Goal: Transaction & Acquisition: Purchase product/service

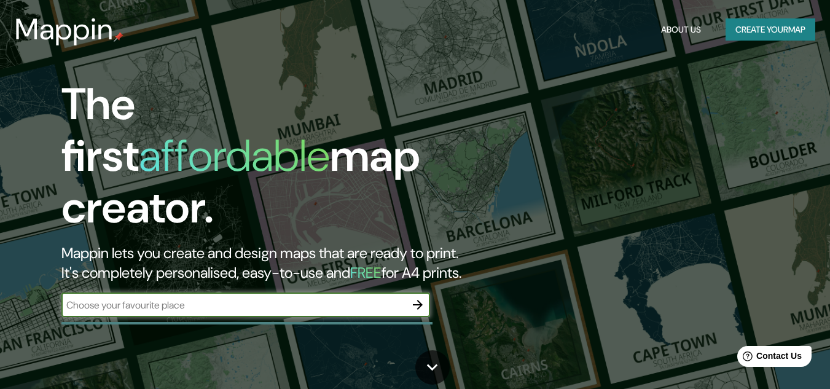
click at [243, 298] on input "text" at bounding box center [233, 305] width 344 height 14
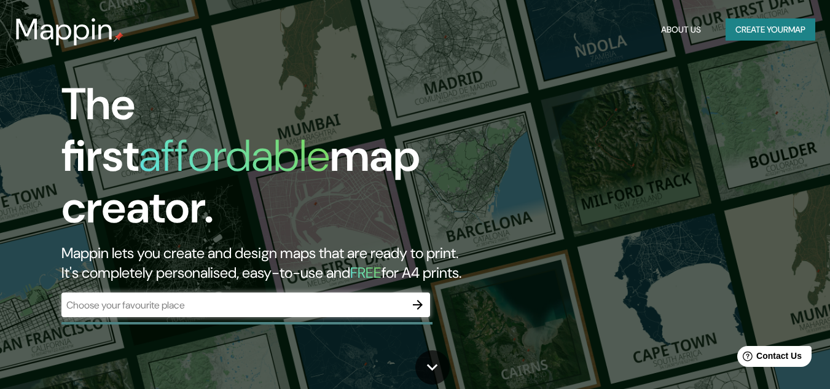
drag, startPoint x: 733, startPoint y: 0, endPoint x: 313, endPoint y: 71, distance: 426.3
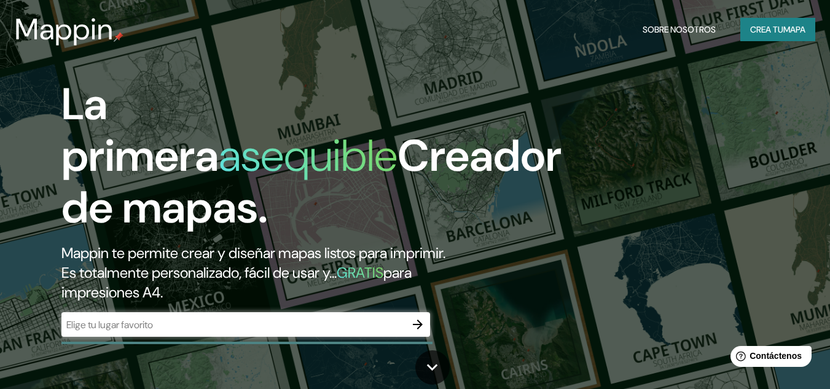
click at [330, 335] on div "​" at bounding box center [245, 324] width 369 height 25
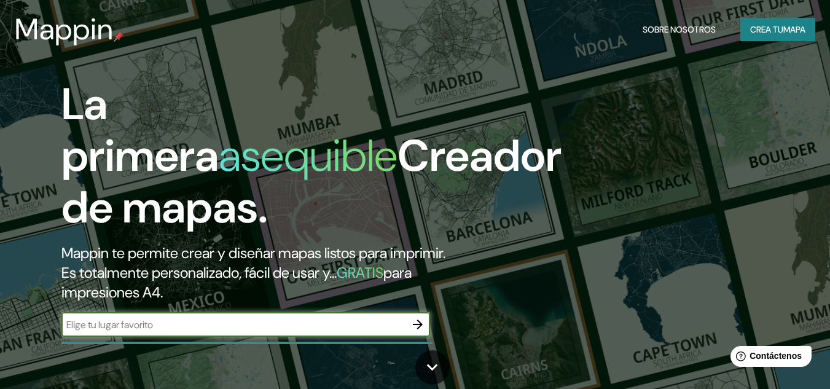
click at [793, 37] on button "Crea tu mapa" at bounding box center [777, 29] width 75 height 23
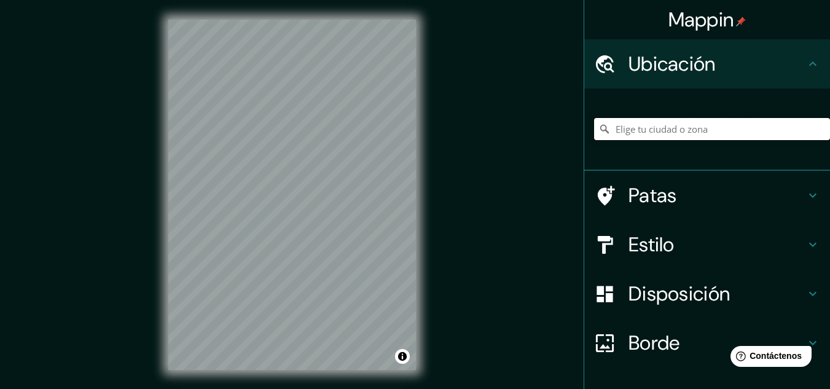
click at [659, 130] on input "Elige tu ciudad o zona" at bounding box center [712, 129] width 236 height 22
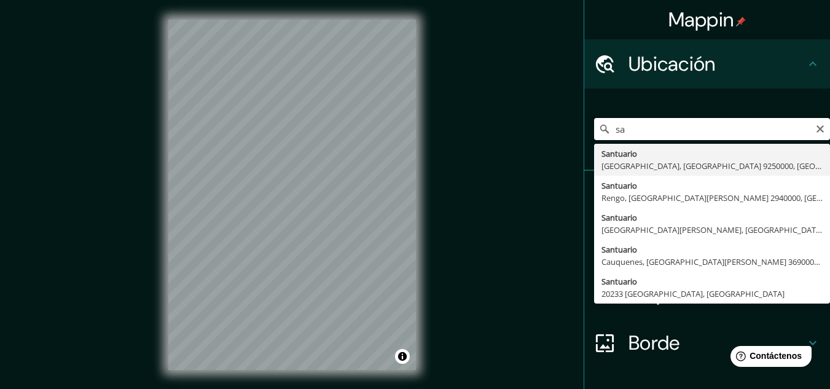
type input "s"
type input "Machupicchu, [GEOGRAPHIC_DATA], [GEOGRAPHIC_DATA]"
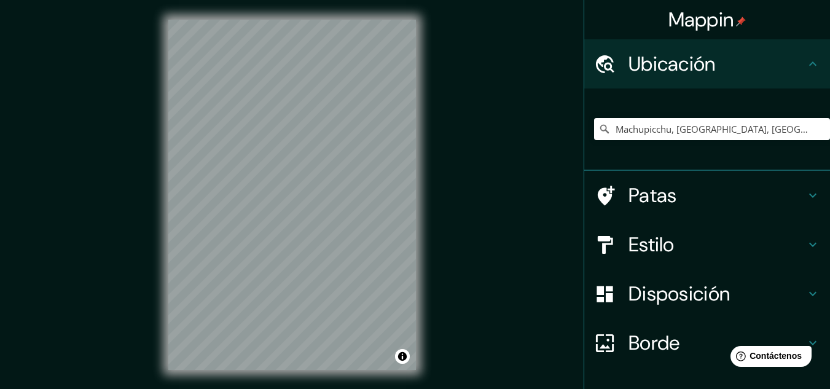
click at [643, 188] on font "Patas" at bounding box center [653, 196] width 49 height 26
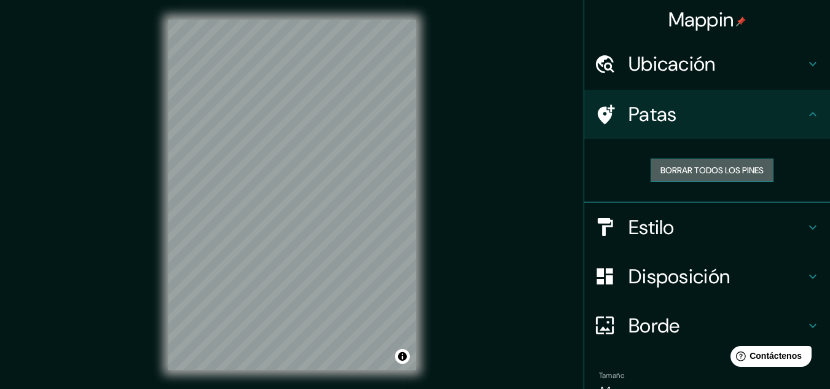
click at [723, 172] on font "Borrar todos los pines" at bounding box center [712, 170] width 103 height 11
click at [705, 169] on font "Borrar todos los pines" at bounding box center [712, 170] width 103 height 11
click at [646, 239] on font "Estilo" at bounding box center [652, 227] width 46 height 26
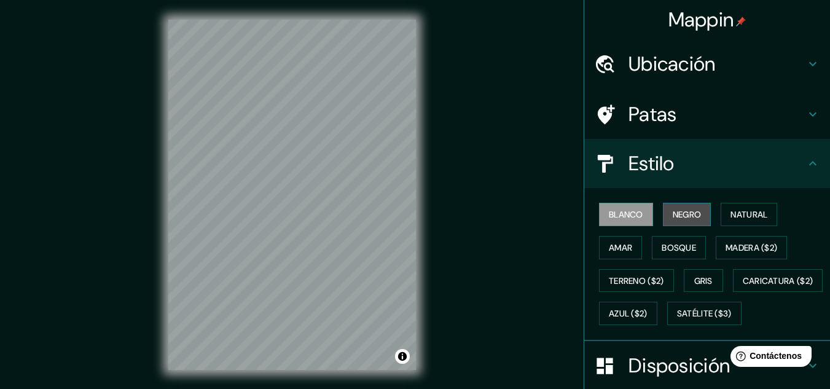
click at [670, 205] on button "Negro" at bounding box center [687, 214] width 49 height 23
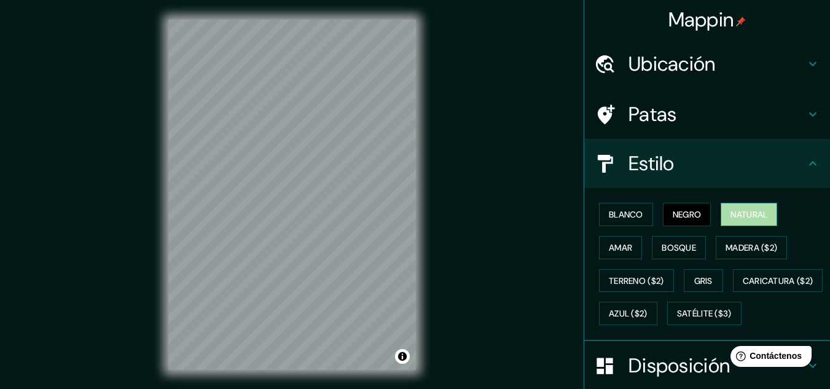
click at [745, 217] on font "Natural" at bounding box center [749, 214] width 37 height 11
click at [611, 245] on font "Amar" at bounding box center [620, 247] width 23 height 11
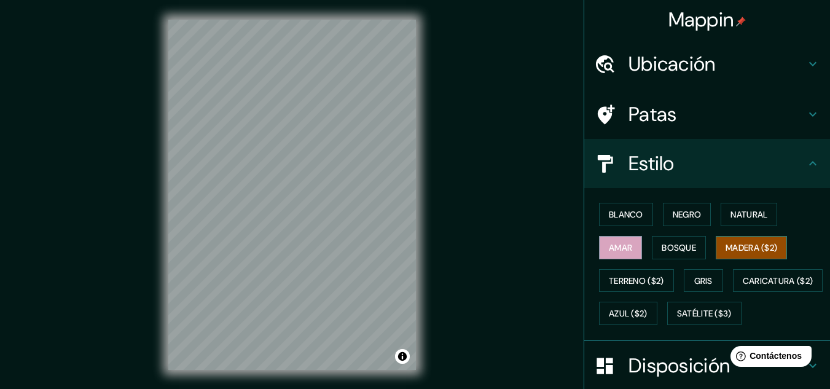
click at [739, 236] on button "Madera ($2)" at bounding box center [751, 247] width 71 height 23
click at [640, 279] on font "Terreno ($2)" at bounding box center [636, 280] width 55 height 11
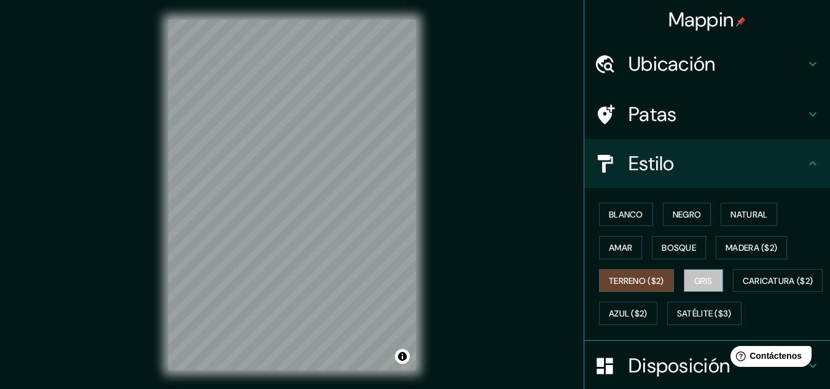
click at [702, 280] on font "Gris" at bounding box center [703, 280] width 18 height 11
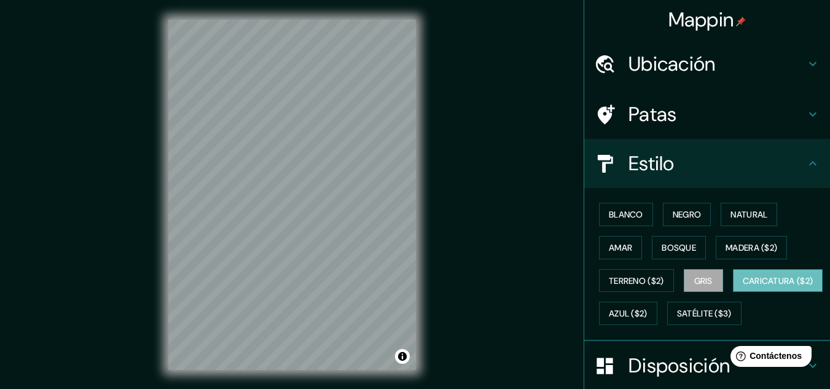
click at [743, 286] on font "Caricatura ($2)" at bounding box center [778, 280] width 71 height 11
click at [613, 210] on font "Blanco" at bounding box center [626, 214] width 34 height 11
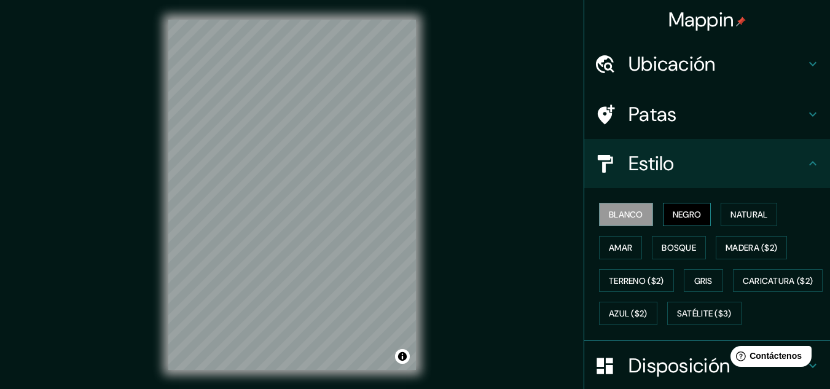
click at [691, 207] on font "Negro" at bounding box center [687, 214] width 29 height 16
click at [731, 207] on font "Natural" at bounding box center [749, 214] width 37 height 16
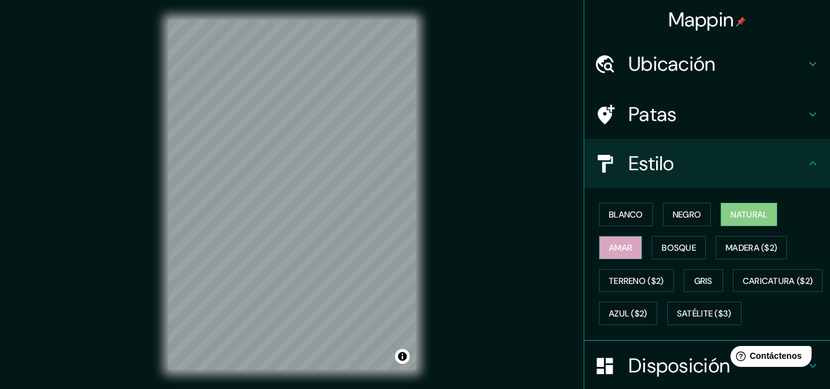
click at [626, 247] on button "Amar" at bounding box center [620, 247] width 43 height 23
click at [683, 213] on font "Negro" at bounding box center [687, 214] width 29 height 11
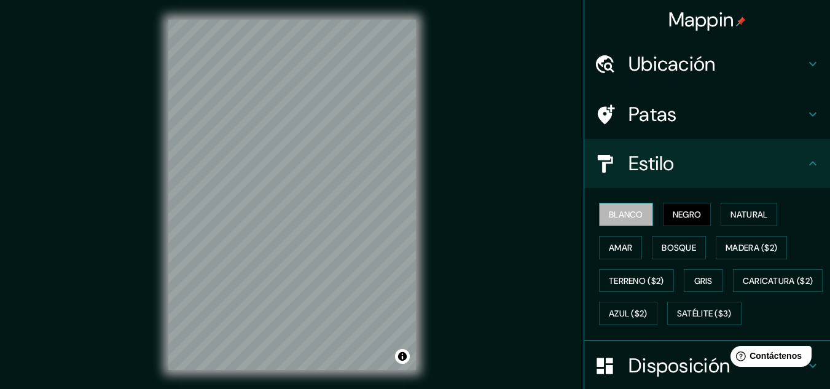
click at [609, 220] on font "Blanco" at bounding box center [626, 214] width 34 height 11
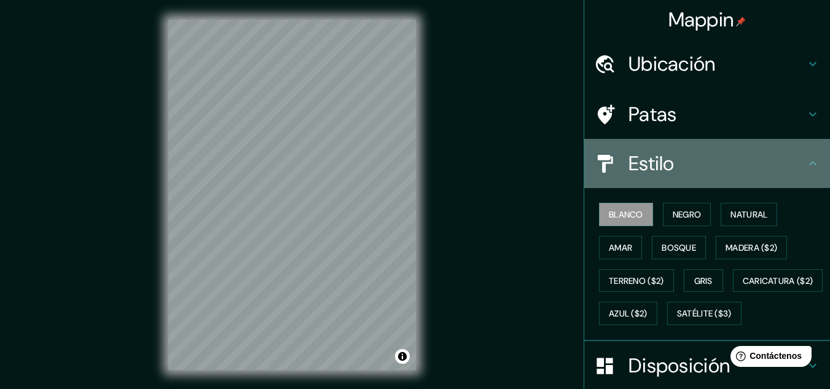
click at [755, 157] on h4 "Estilo" at bounding box center [717, 163] width 177 height 25
click at [804, 154] on div "Estilo" at bounding box center [707, 163] width 246 height 49
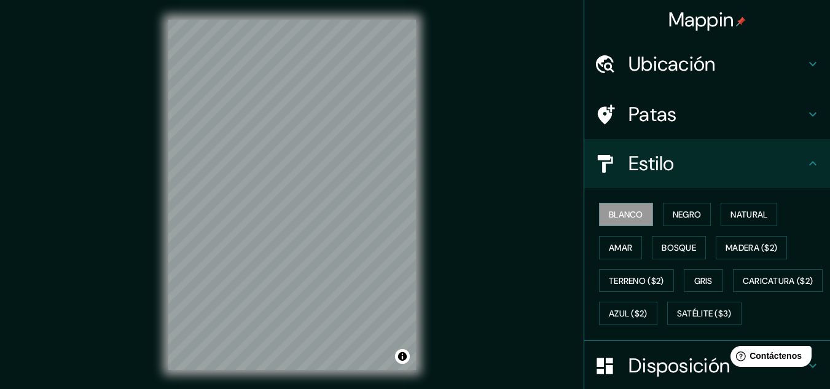
click at [806, 167] on icon at bounding box center [813, 163] width 15 height 15
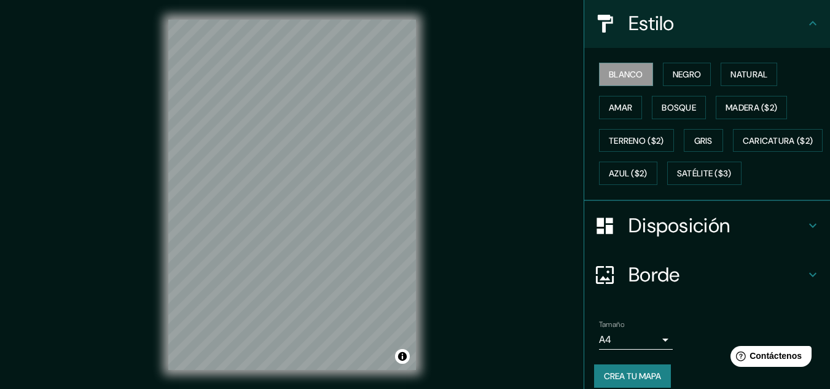
click at [726, 242] on div "Disposición" at bounding box center [707, 225] width 246 height 49
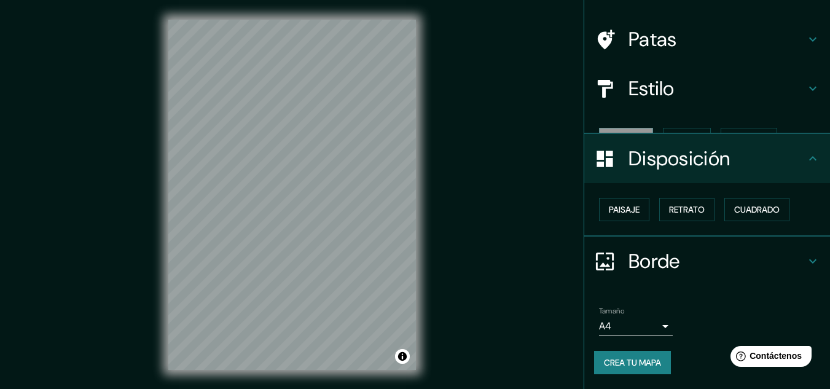
scroll to position [54, 0]
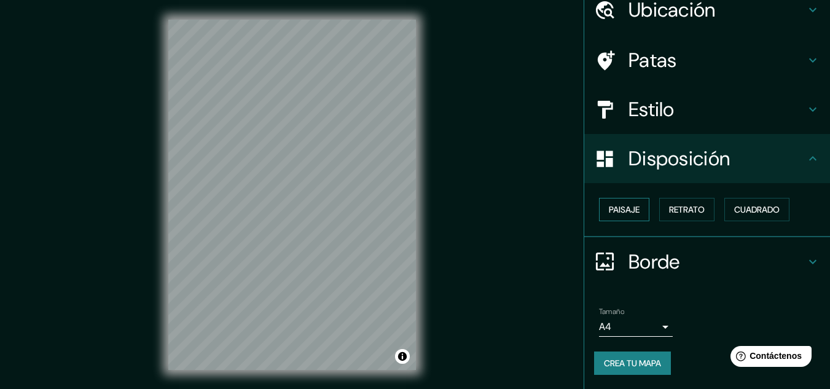
click at [621, 210] on font "Paisaje" at bounding box center [624, 209] width 31 height 11
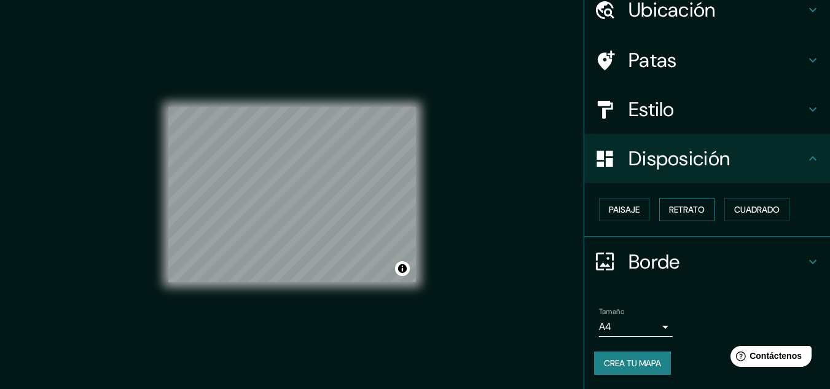
click at [669, 211] on font "Retrato" at bounding box center [687, 209] width 36 height 11
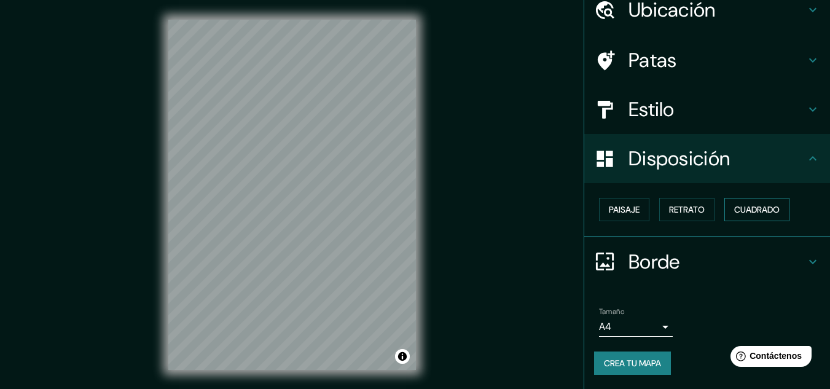
click at [725, 214] on button "Cuadrado" at bounding box center [757, 209] width 65 height 23
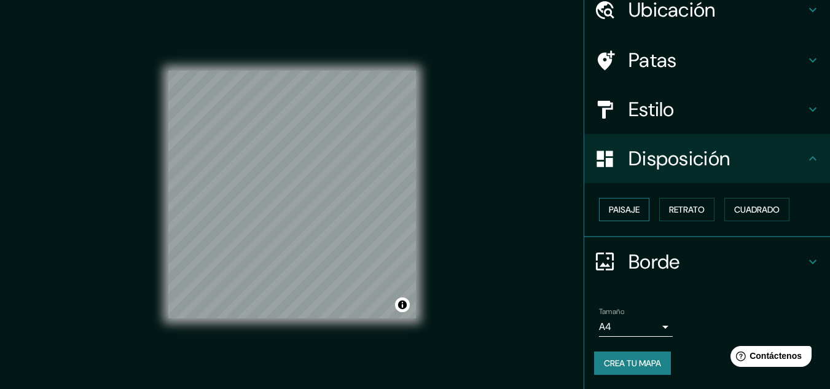
click at [626, 211] on font "Paisaje" at bounding box center [624, 209] width 31 height 11
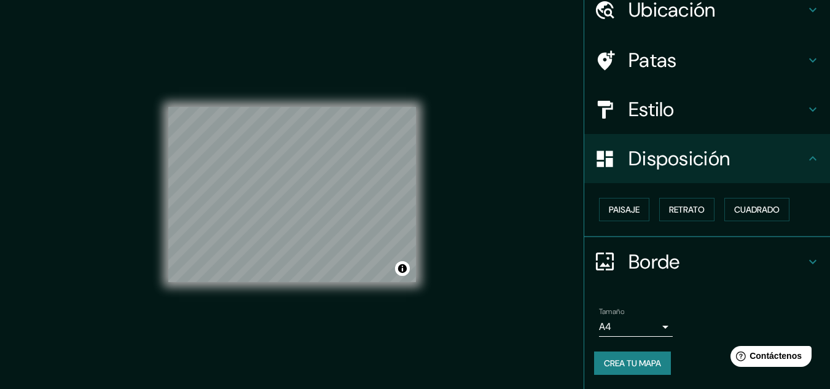
click at [744, 260] on h4 "Borde" at bounding box center [717, 261] width 177 height 25
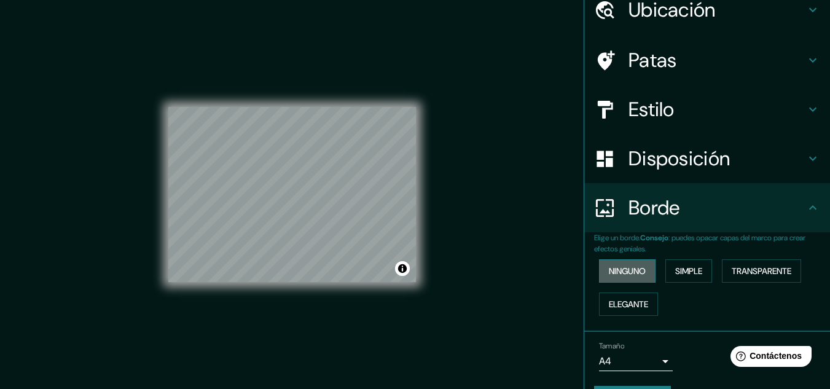
click at [630, 269] on font "Ninguno" at bounding box center [627, 270] width 37 height 11
click at [679, 276] on font "Simple" at bounding box center [688, 270] width 27 height 11
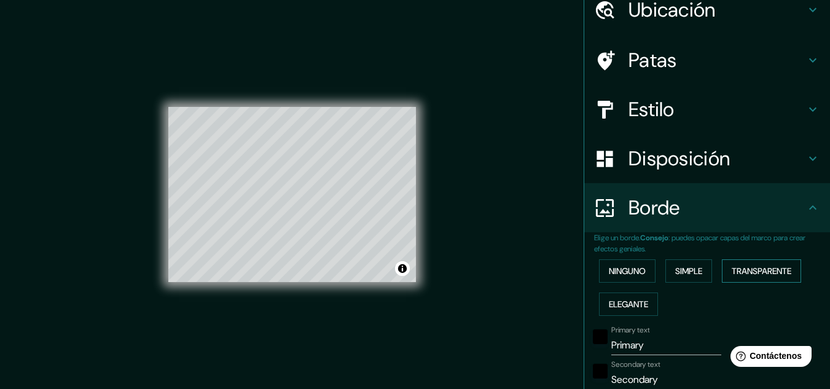
click at [750, 265] on font "Transparente" at bounding box center [762, 271] width 60 height 16
